Goal: Information Seeking & Learning: Learn about a topic

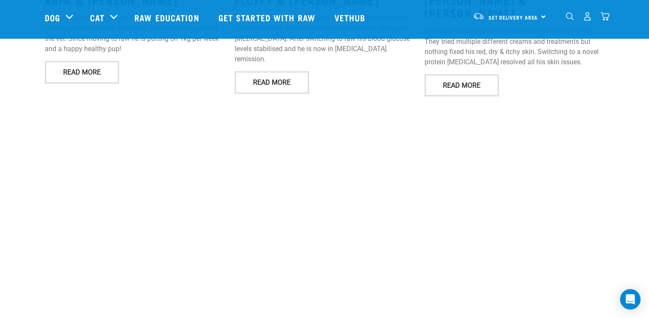
scroll to position [1279, 0]
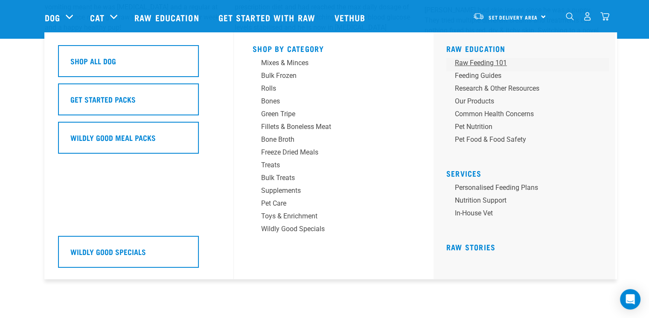
click at [492, 62] on div "Raw Feeding 101" at bounding box center [521, 63] width 133 height 10
click at [491, 76] on div "Feeding Guides" at bounding box center [521, 76] width 133 height 10
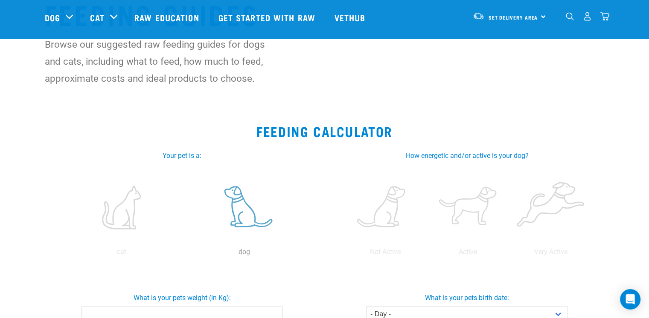
scroll to position [85, 0]
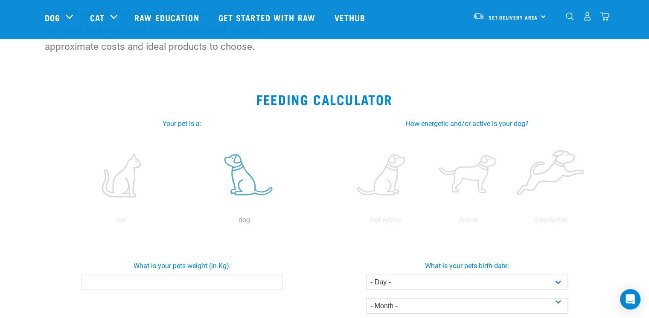
click at [258, 164] on label at bounding box center [244, 175] width 119 height 72
click at [183, 223] on input "radio" at bounding box center [183, 223] width 0 height 0
click at [483, 174] on label at bounding box center [467, 175] width 79 height 72
click at [426, 223] on input "radio" at bounding box center [426, 223] width 0 height 0
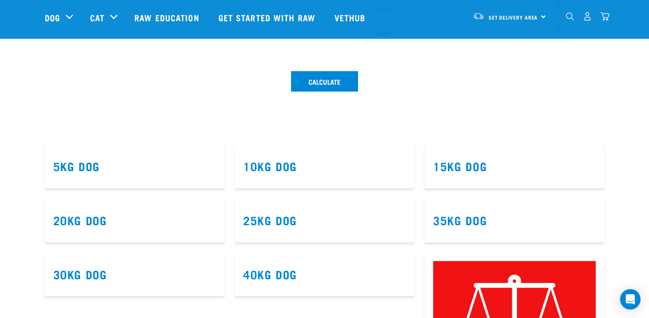
scroll to position [384, 0]
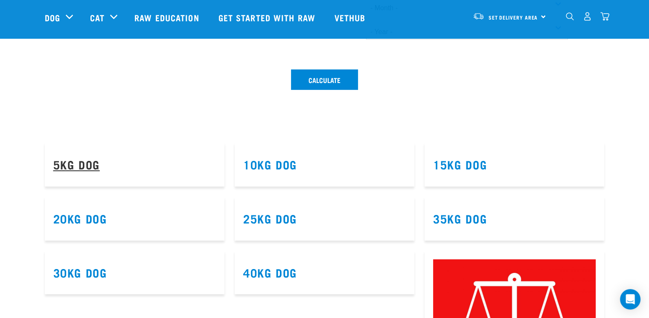
click at [84, 168] on link "5kg Dog" at bounding box center [76, 164] width 46 height 6
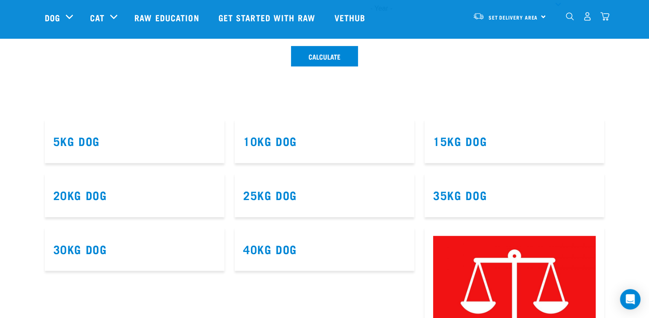
scroll to position [512, 0]
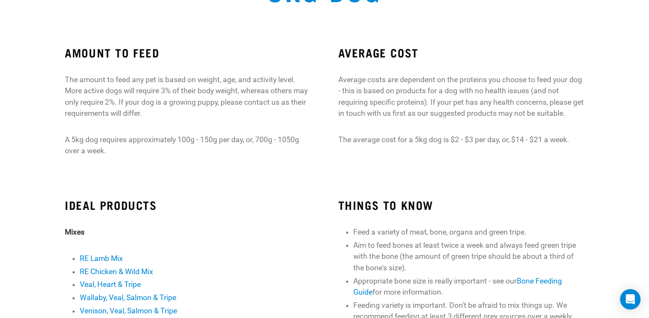
scroll to position [171, 0]
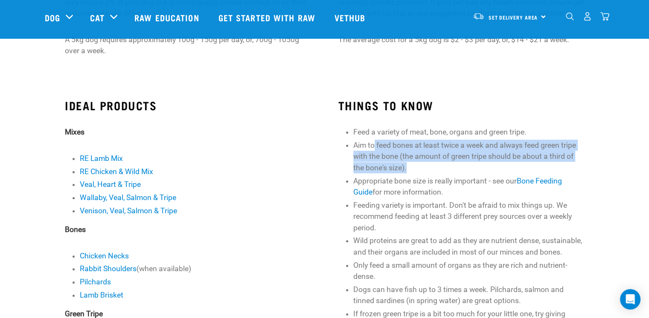
drag, startPoint x: 377, startPoint y: 142, endPoint x: 414, endPoint y: 173, distance: 48.5
click at [414, 173] on li "Aim to feed bones at least twice a week and always feed green tripe with the bo…" at bounding box center [468, 157] width 231 height 34
click at [414, 167] on li "Aim to feed bones at least twice a week and always feed green tripe with the bo…" at bounding box center [468, 157] width 231 height 34
click at [426, 166] on li "Aim to feed bones at least twice a week and always feed green tripe with the bo…" at bounding box center [468, 157] width 231 height 34
click at [418, 163] on li "Aim to feed bones at least twice a week and always feed green tripe with the bo…" at bounding box center [468, 157] width 231 height 34
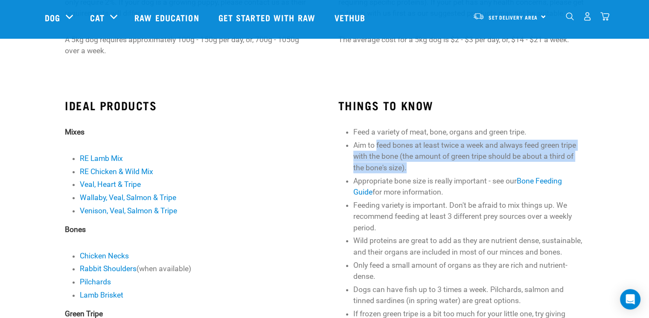
drag, startPoint x: 416, startPoint y: 163, endPoint x: 376, endPoint y: 147, distance: 43.4
click at [376, 147] on li "Aim to feed bones at least twice a week and always feed green tripe with the bo…" at bounding box center [468, 157] width 231 height 34
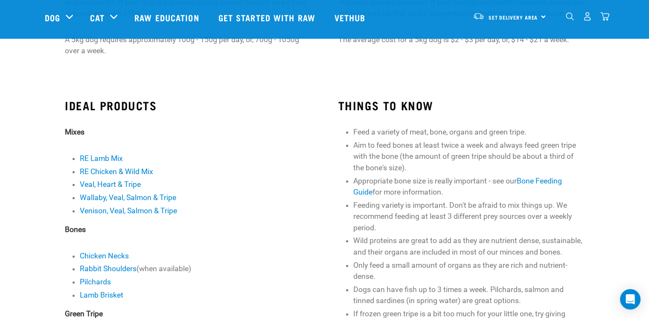
click at [371, 145] on li "Aim to feed bones at least twice a week and always feed green tripe with the bo…" at bounding box center [468, 157] width 231 height 34
click at [390, 150] on li "Aim to feed bones at least twice a week and always feed green tripe with the bo…" at bounding box center [468, 157] width 231 height 34
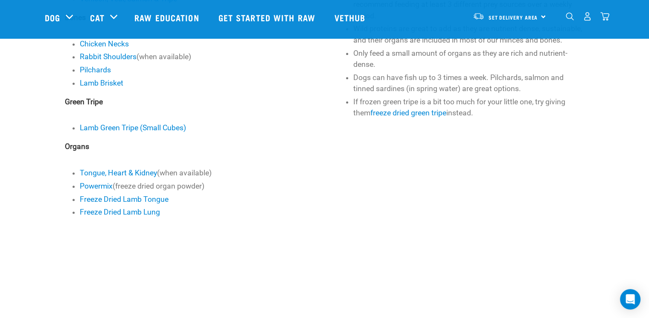
scroll to position [384, 0]
